Goal: Transaction & Acquisition: Download file/media

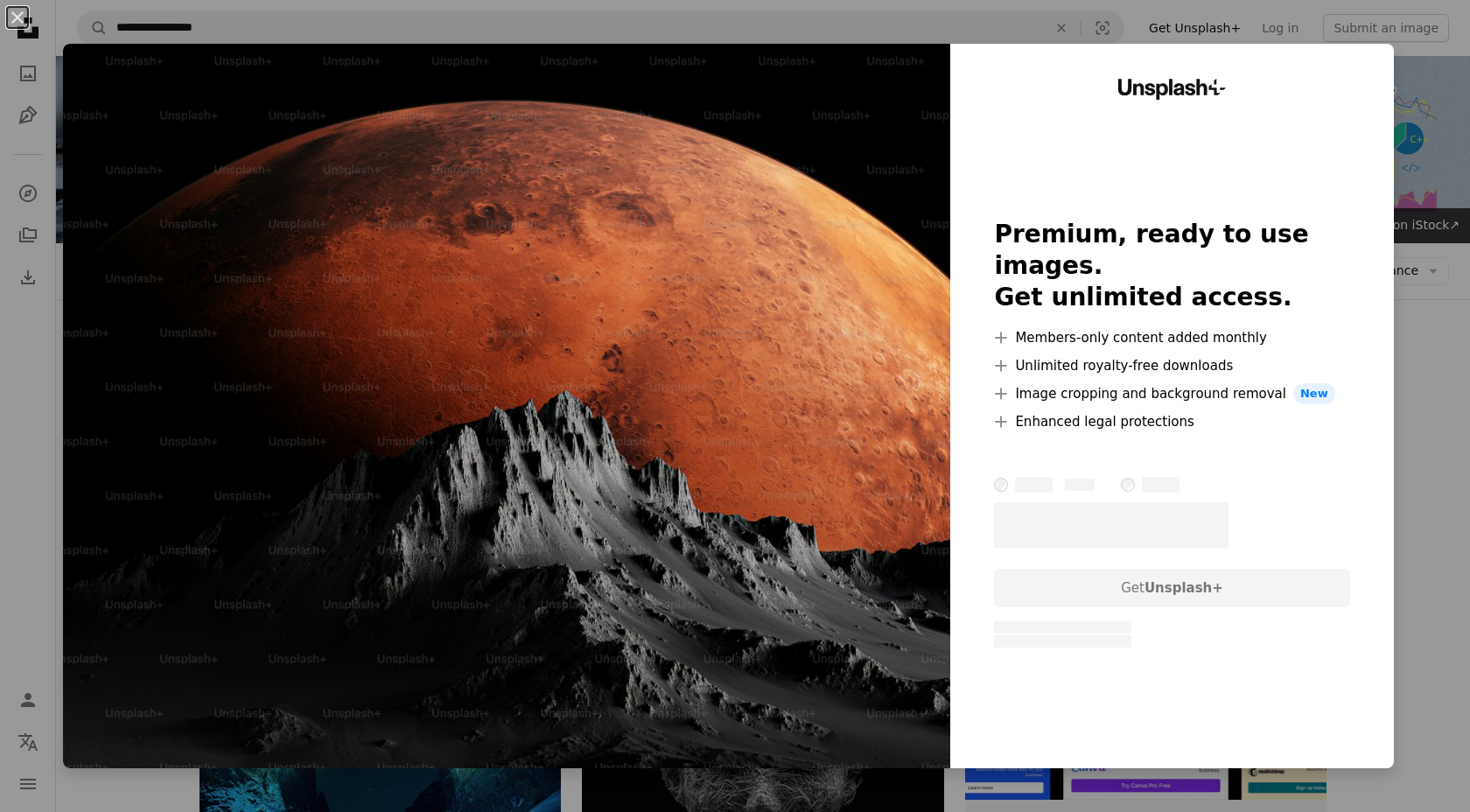
scroll to position [274, 0]
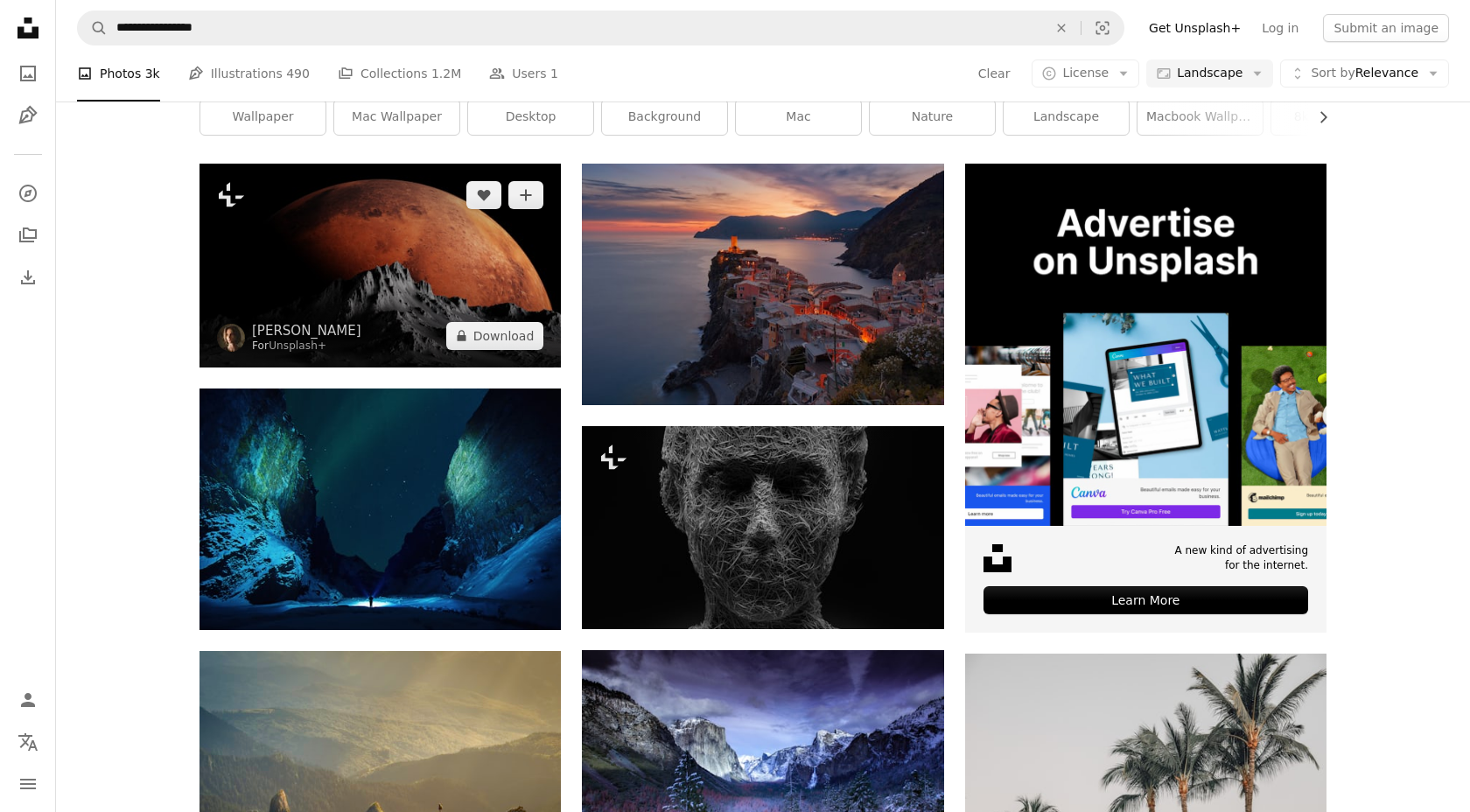
click at [436, 279] on img at bounding box center [380, 265] width 361 height 203
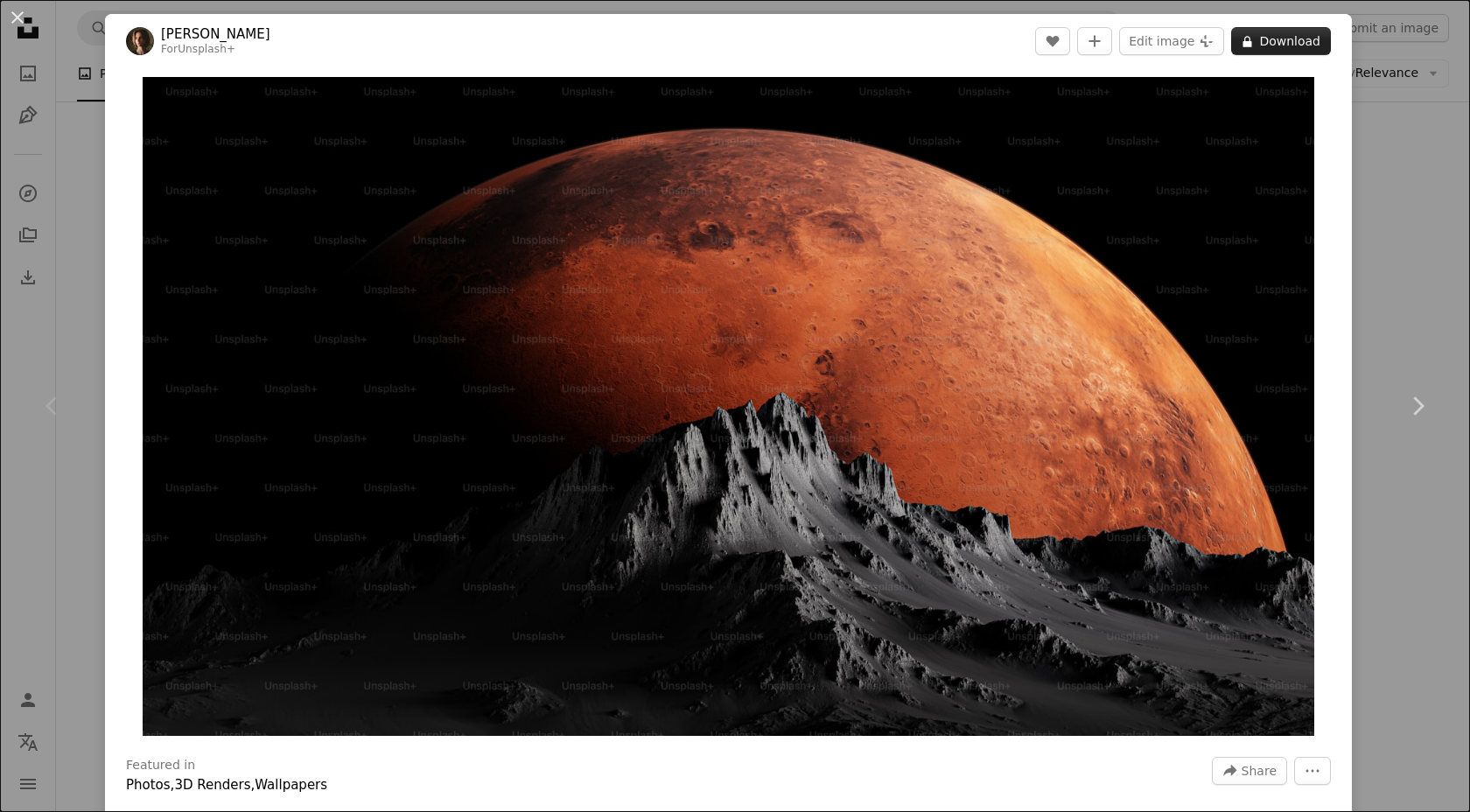
click at [1312, 42] on button "A lock Download" at bounding box center [1281, 41] width 99 height 28
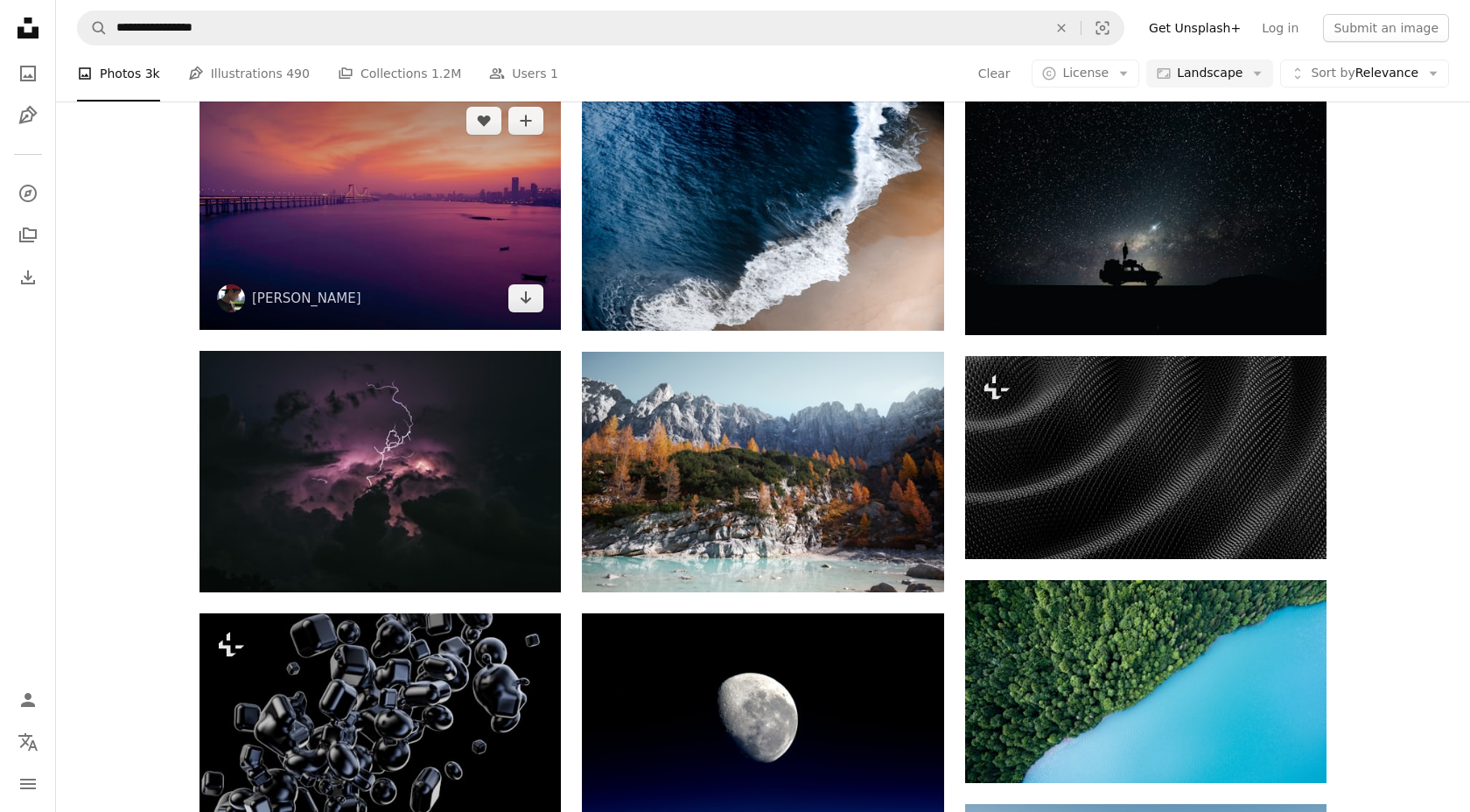
scroll to position [1097, 0]
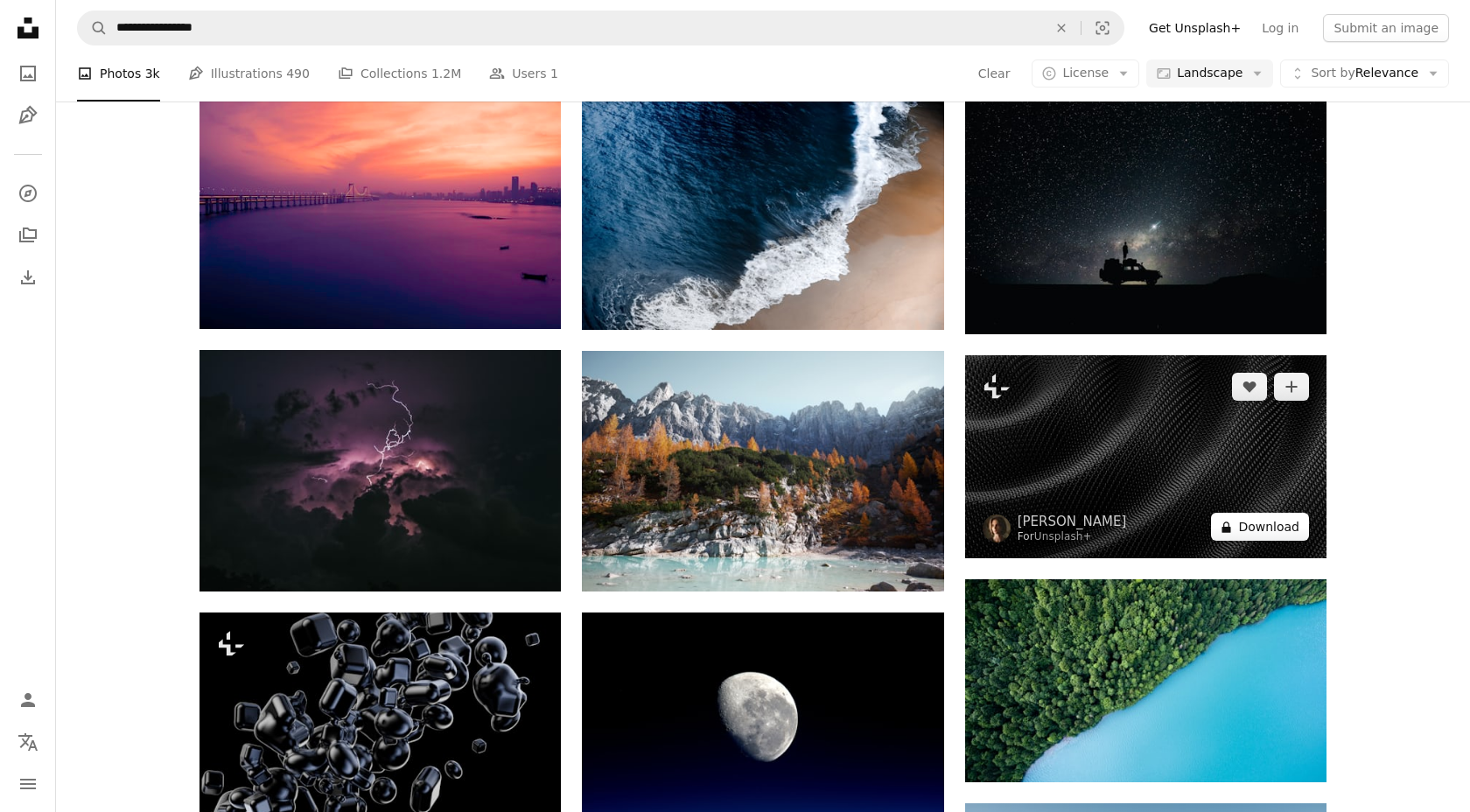
click at [1260, 535] on button "A lock Download" at bounding box center [1260, 526] width 98 height 28
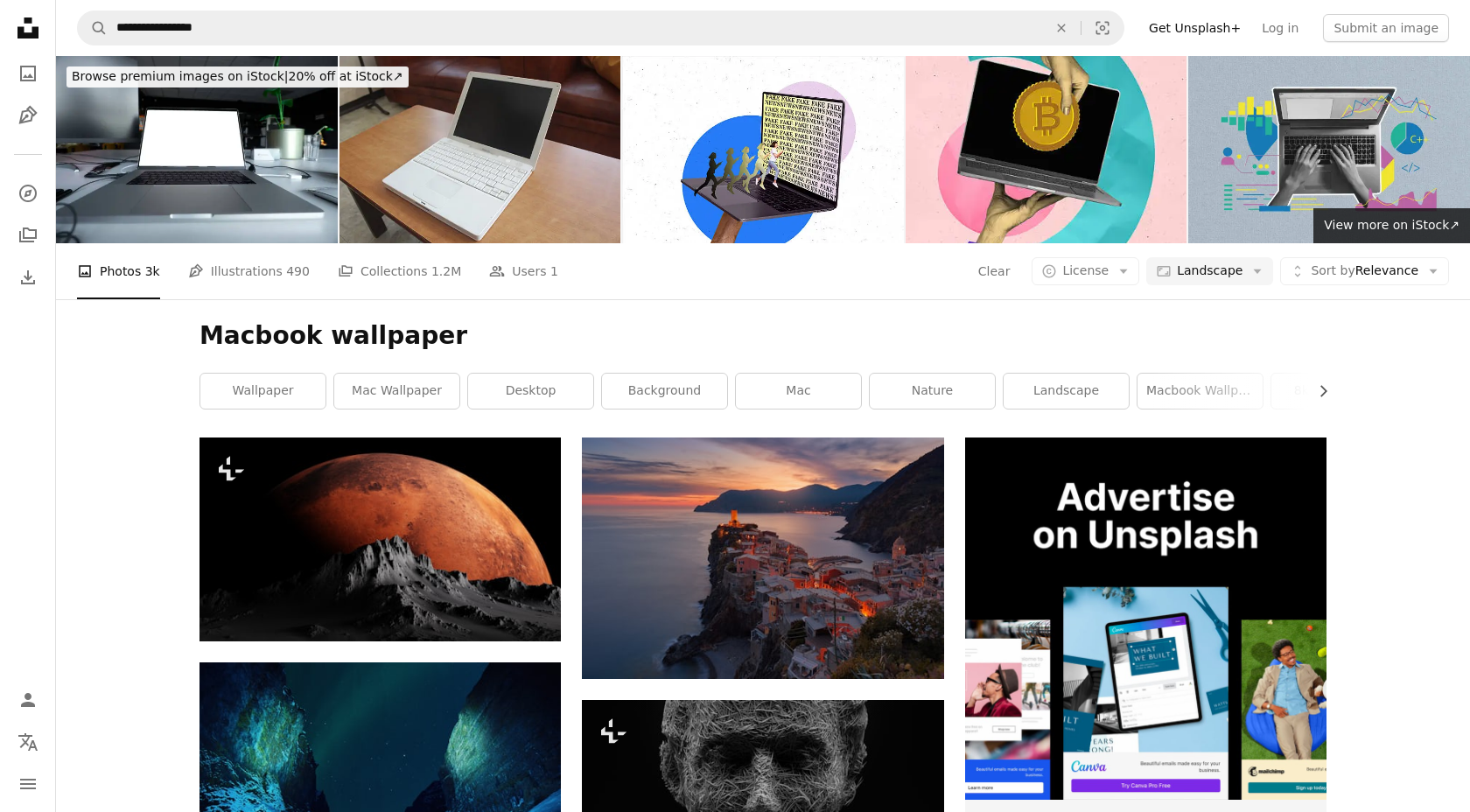
click at [1335, 286] on div "A photo Photos 3k Pen Tool Illustrations 490 A stack of folders Collections 1.2…" at bounding box center [763, 272] width 1372 height 56
click at [1334, 279] on span "Sort by Relevance" at bounding box center [1364, 272] width 107 height 18
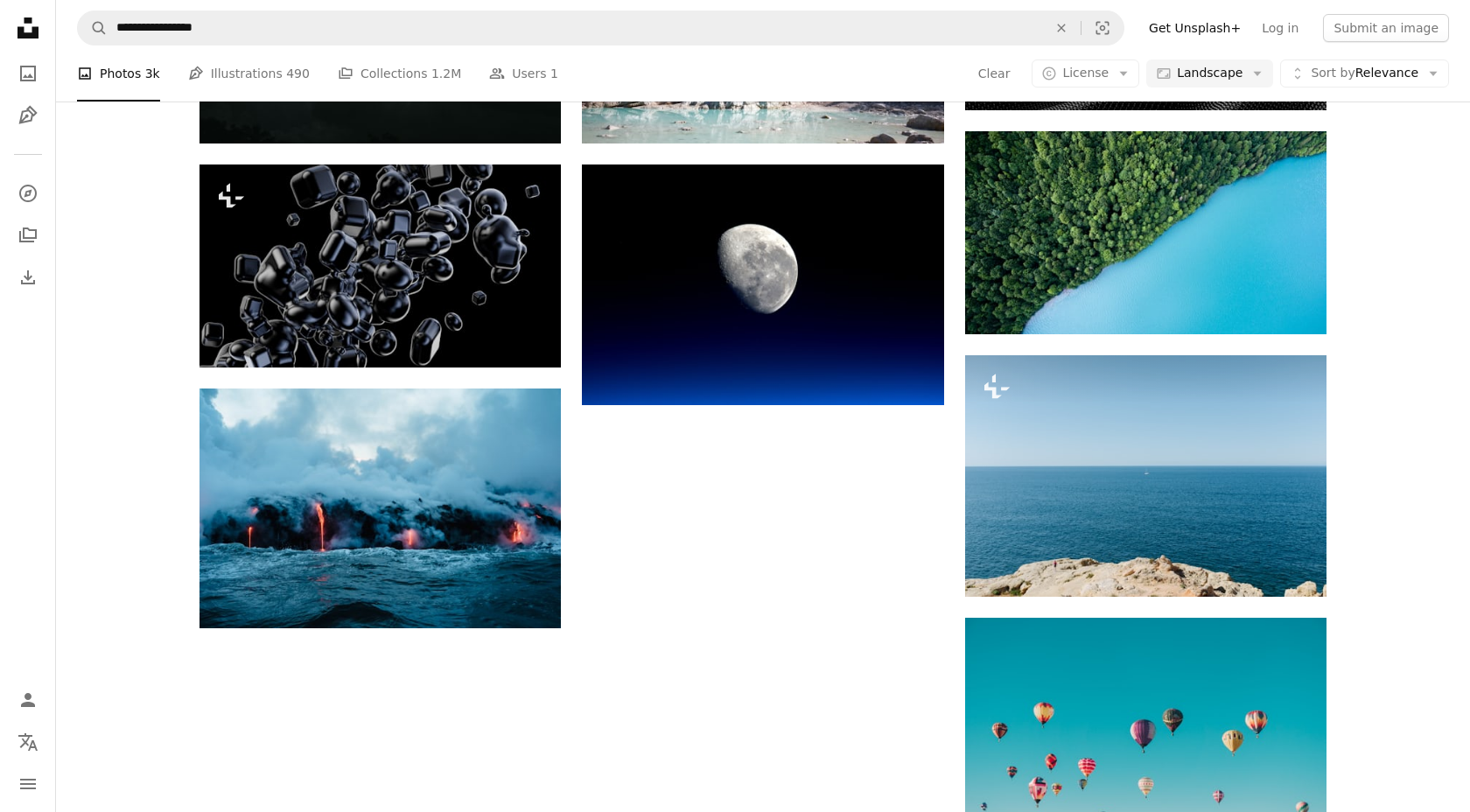
scroll to position [1541, 0]
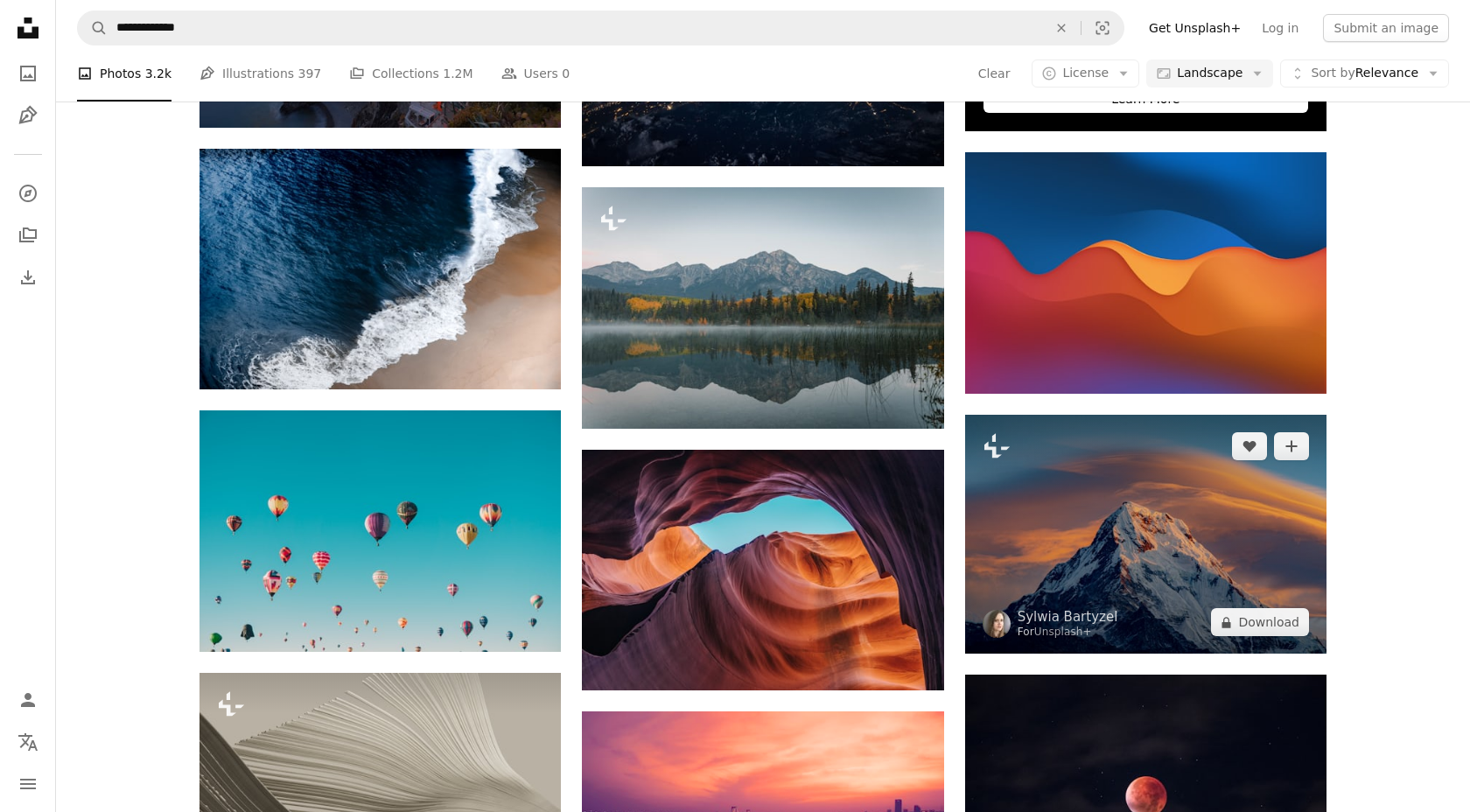
scroll to position [725, 0]
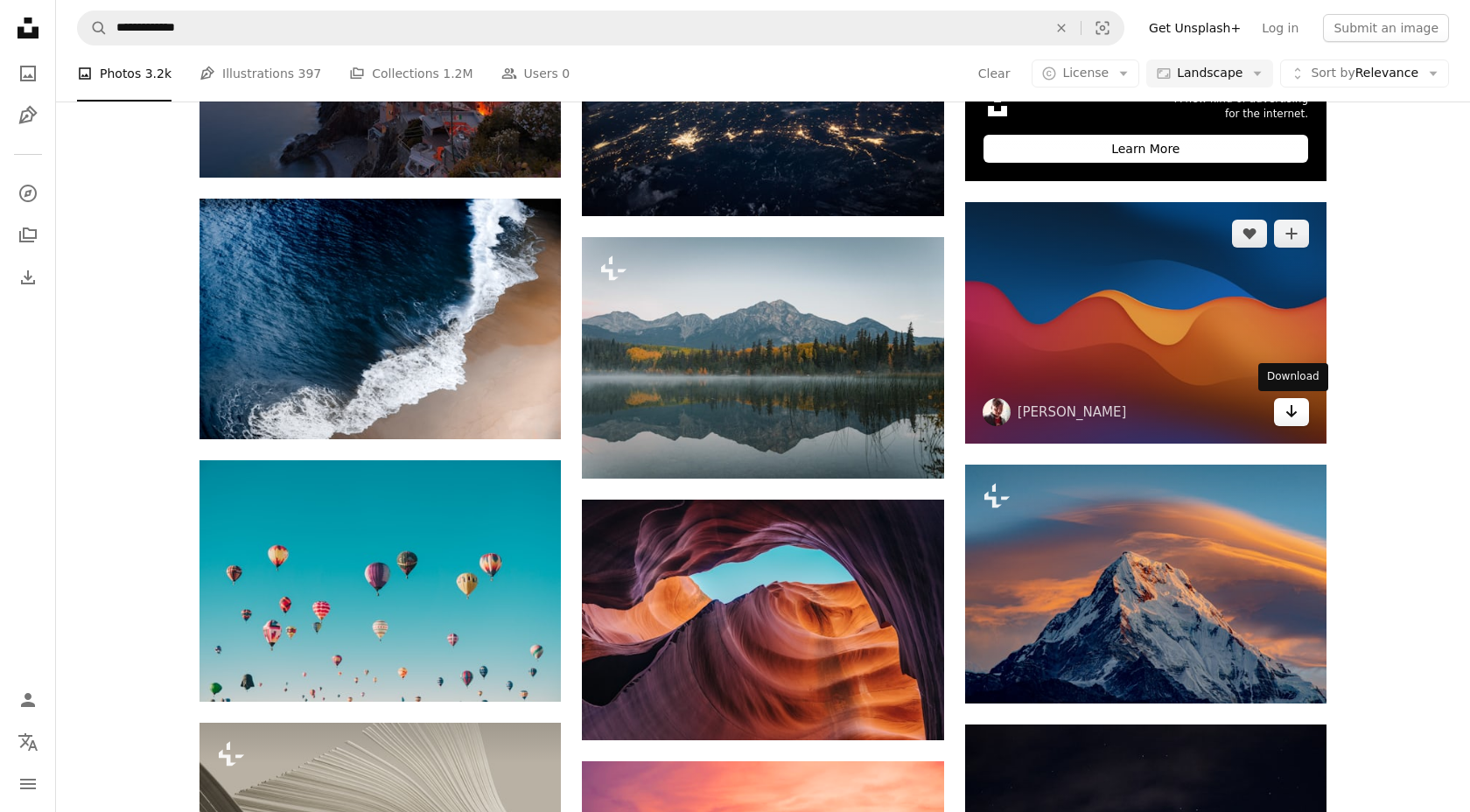
click at [1301, 405] on link "Arrow pointing down" at bounding box center [1292, 412] width 35 height 28
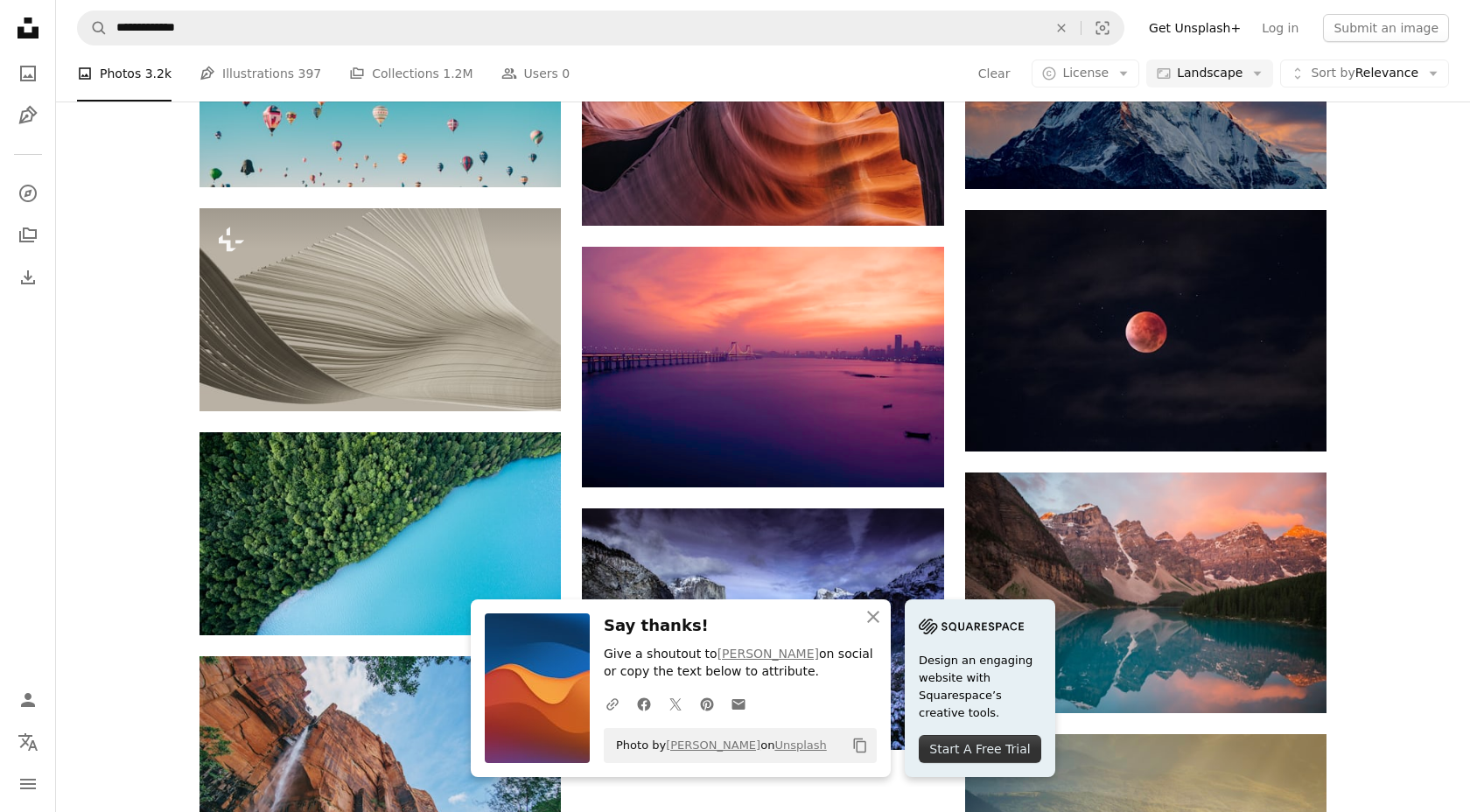
scroll to position [1320, 0]
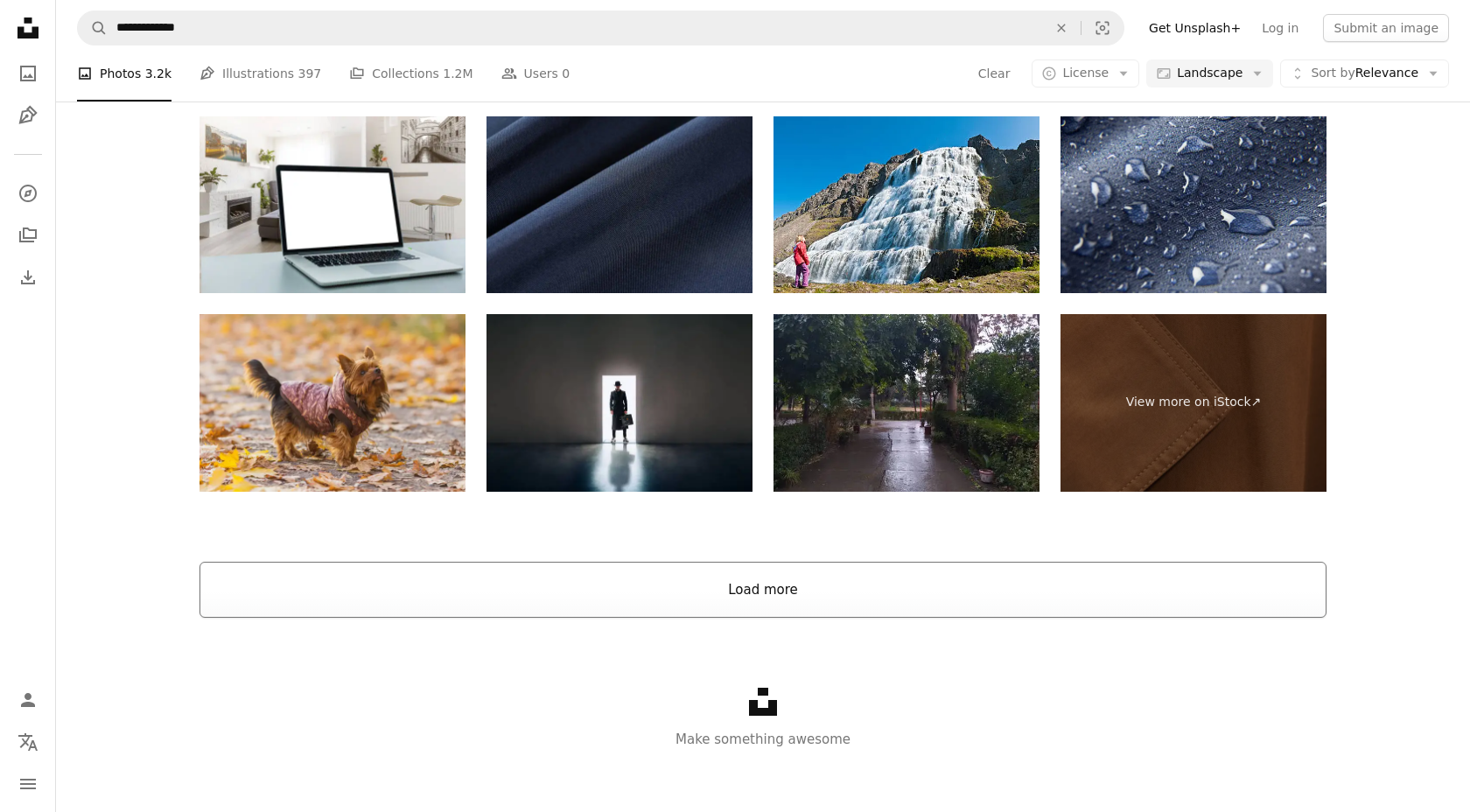
click at [463, 579] on button "Load more" at bounding box center [763, 590] width 1127 height 56
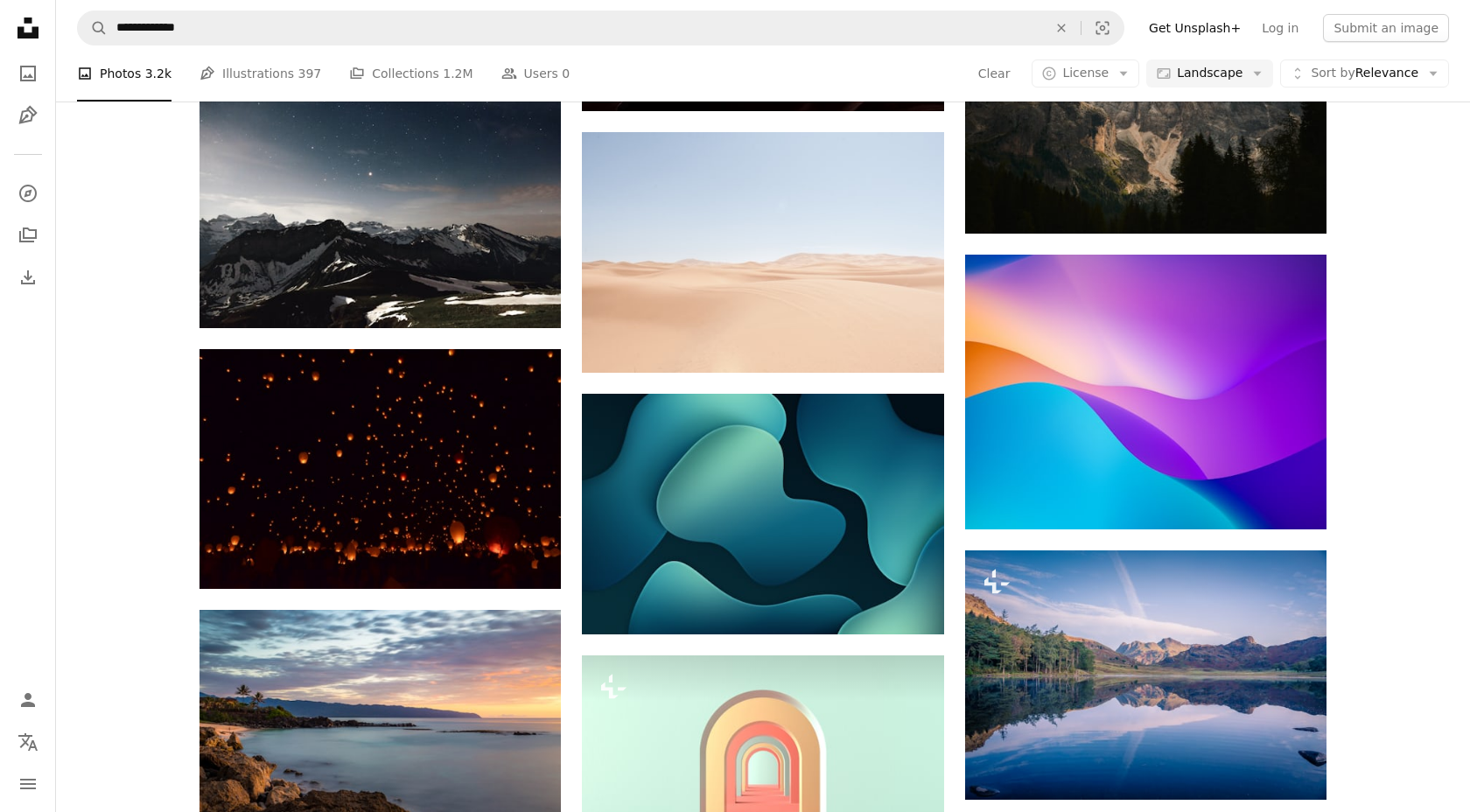
scroll to position [4796, 0]
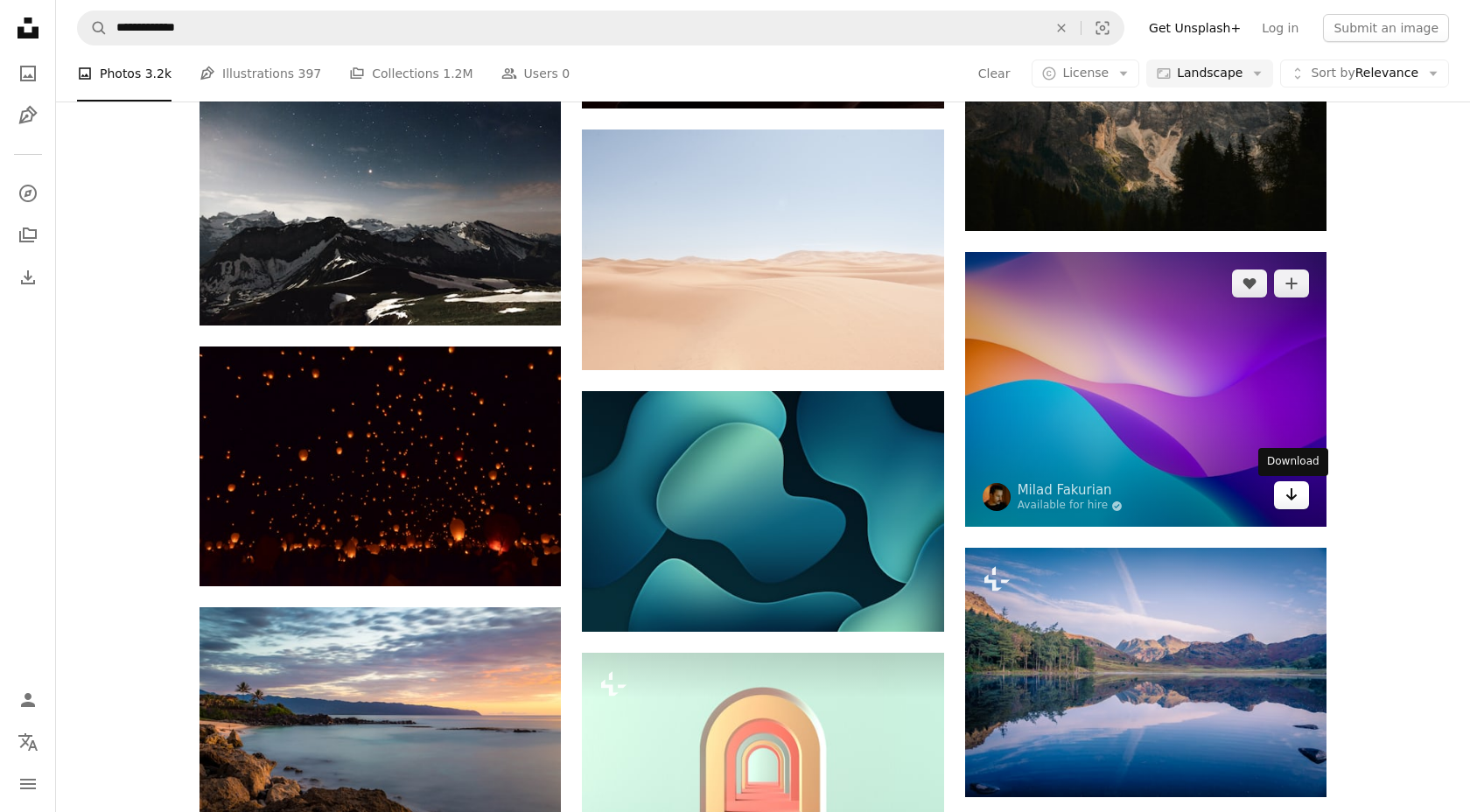
click at [1292, 504] on icon "Arrow pointing down" at bounding box center [1292, 494] width 14 height 21
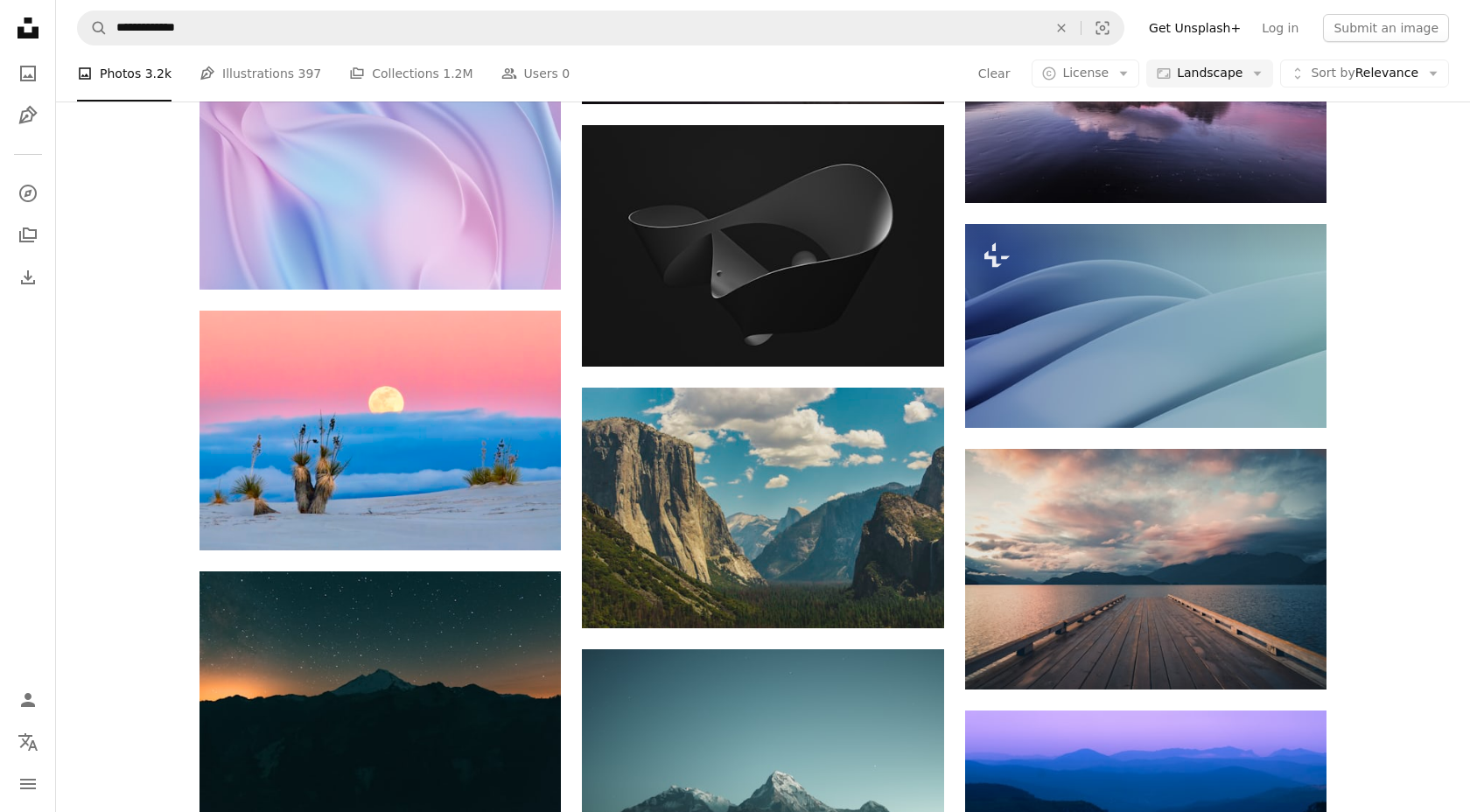
scroll to position [6749, 0]
